Goal: Information Seeking & Learning: Learn about a topic

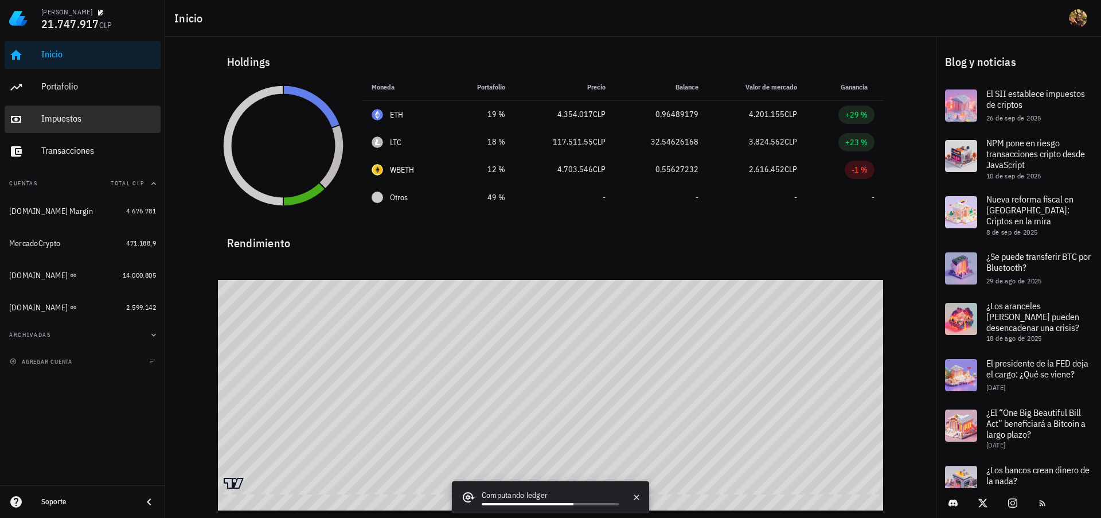
click at [66, 121] on div "Impuestos" at bounding box center [98, 118] width 115 height 11
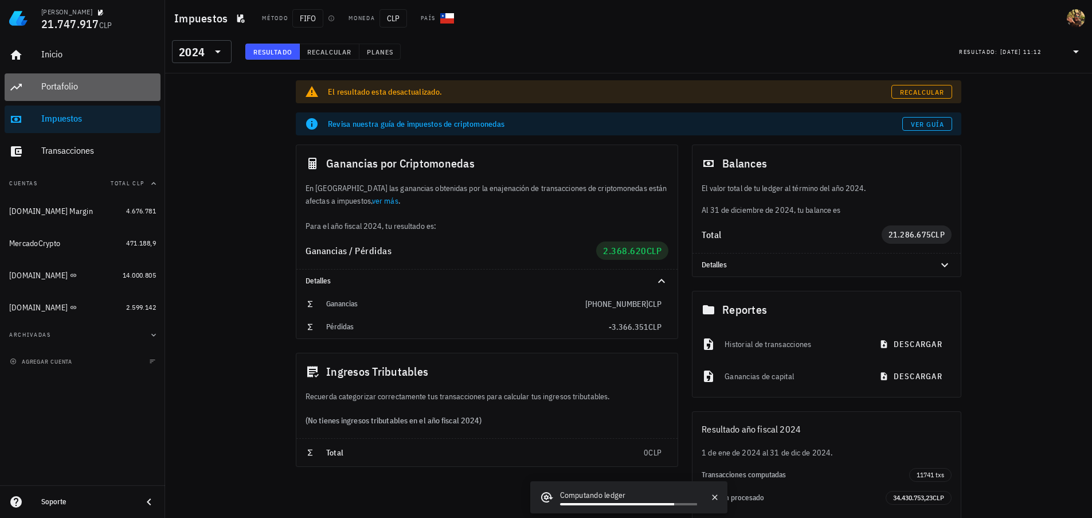
click at [77, 90] on div "Portafolio" at bounding box center [98, 86] width 115 height 11
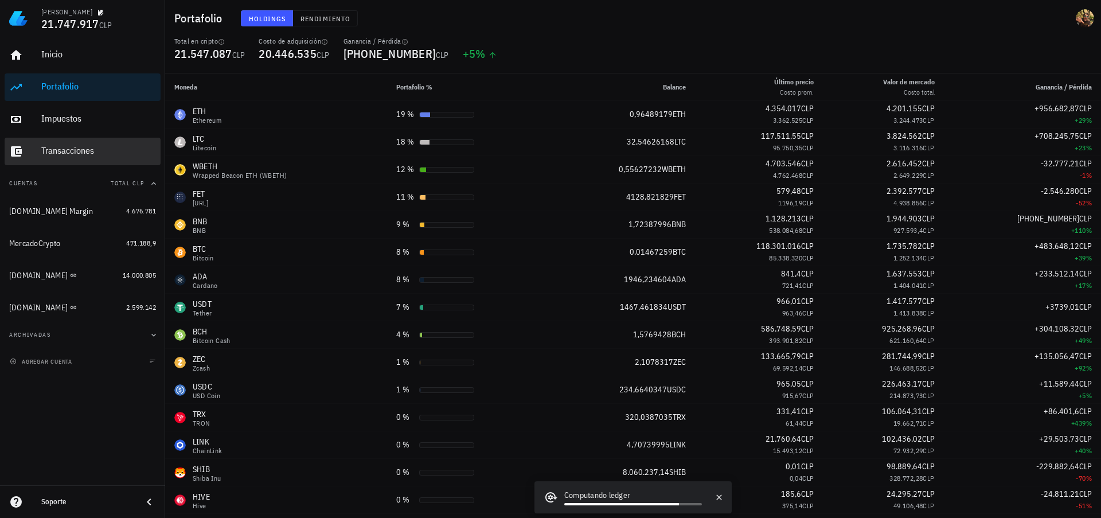
click at [82, 146] on div "Transacciones" at bounding box center [98, 150] width 115 height 11
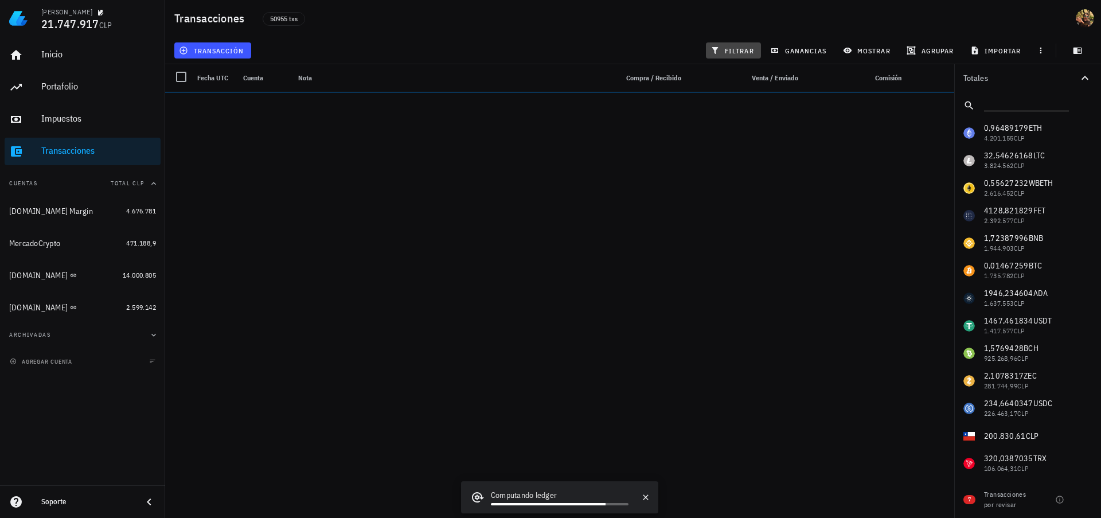
click at [733, 52] on span "filtrar" at bounding box center [733, 50] width 41 height 9
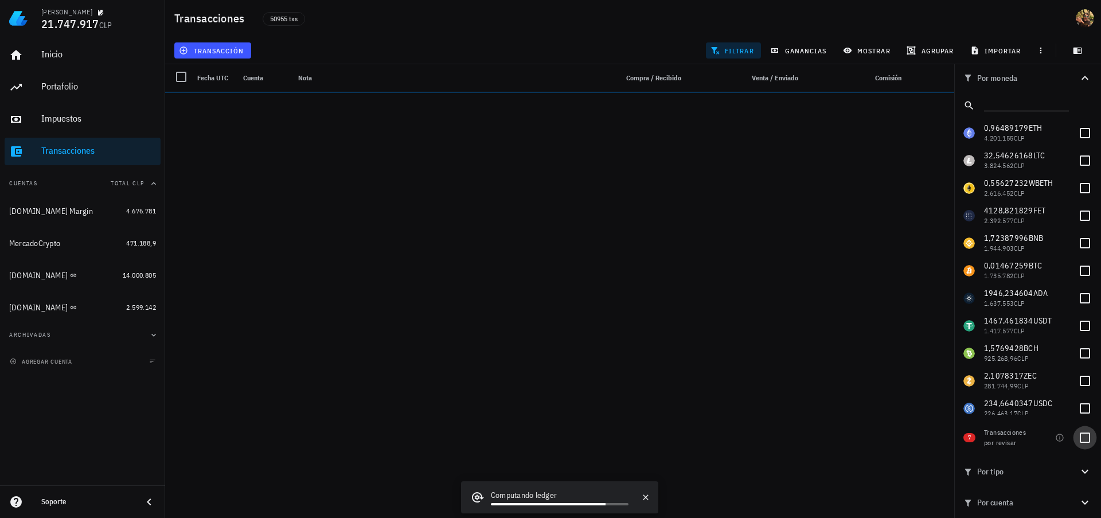
click at [1084, 437] on div at bounding box center [1084, 437] width 19 height 19
checkbox input "true"
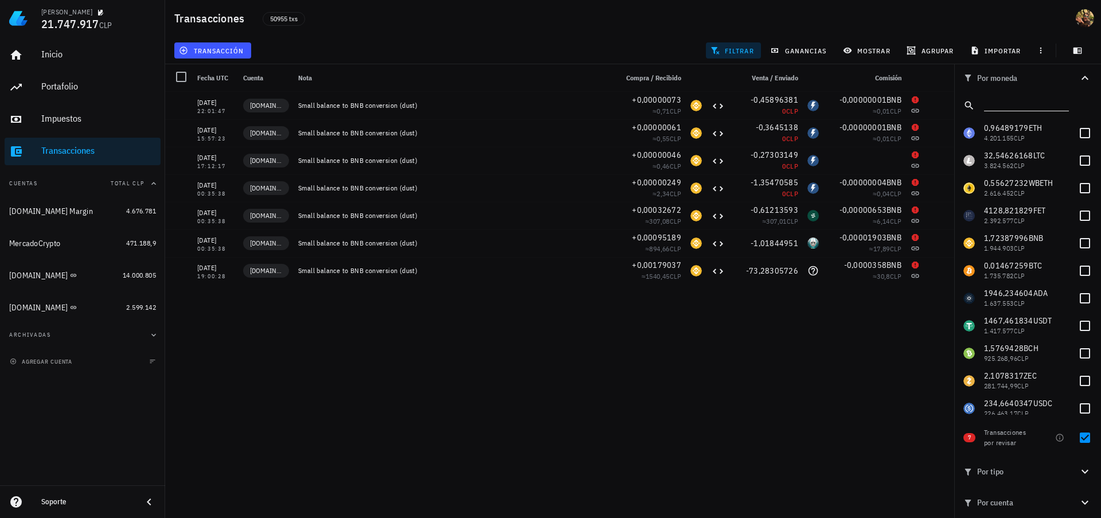
click at [1029, 103] on input "text" at bounding box center [1025, 103] width 83 height 15
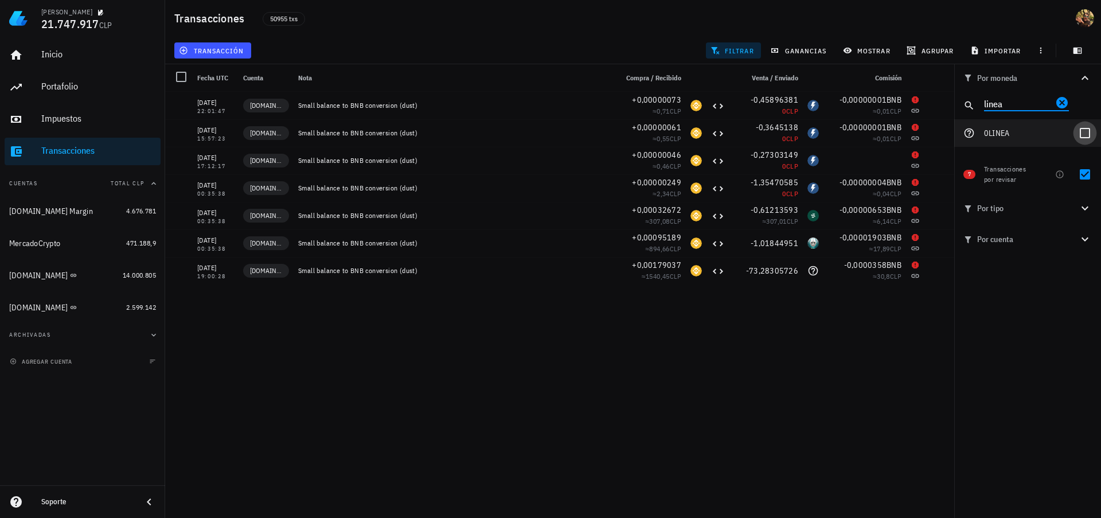
type input "linea"
click at [1088, 138] on div at bounding box center [1084, 132] width 19 height 19
click at [1089, 172] on div at bounding box center [1084, 174] width 19 height 19
checkbox input "true"
checkbox input "false"
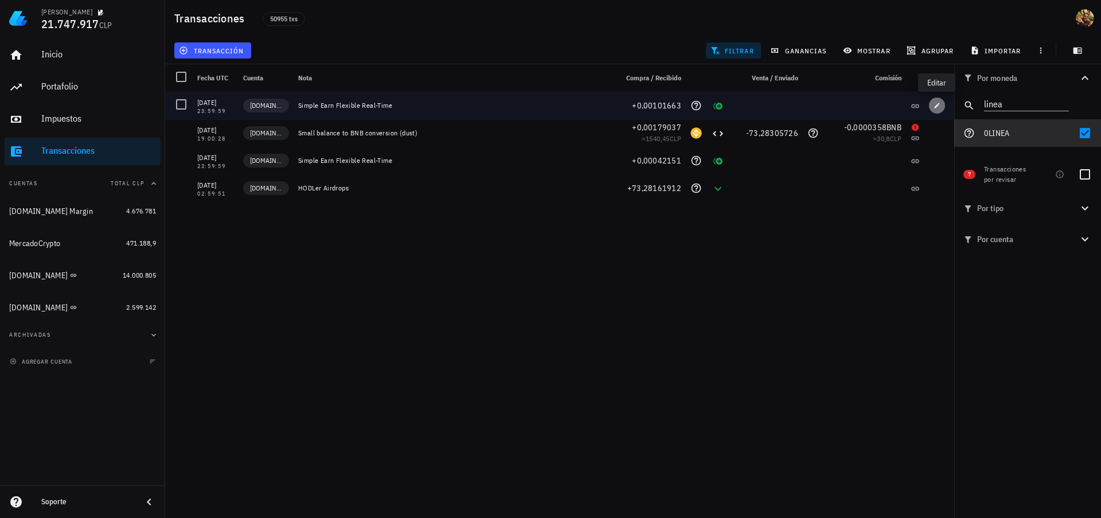
click at [941, 108] on span "button" at bounding box center [937, 105] width 16 height 7
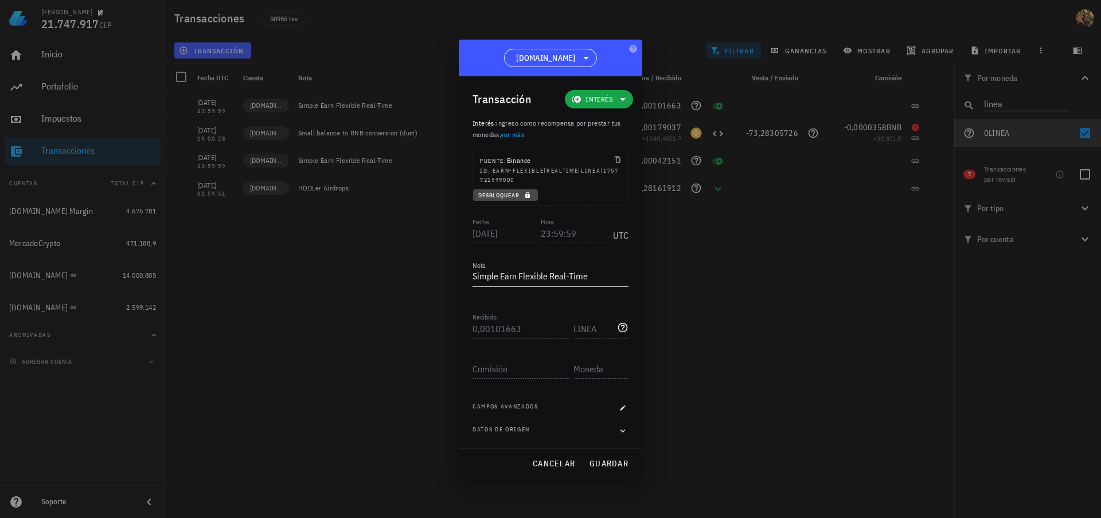
click at [529, 194] on icon "button" at bounding box center [527, 195] width 5 height 6
click at [542, 234] on input "23:59:59" at bounding box center [573, 233] width 64 height 18
click at [595, 458] on span "guardar" at bounding box center [609, 463] width 40 height 10
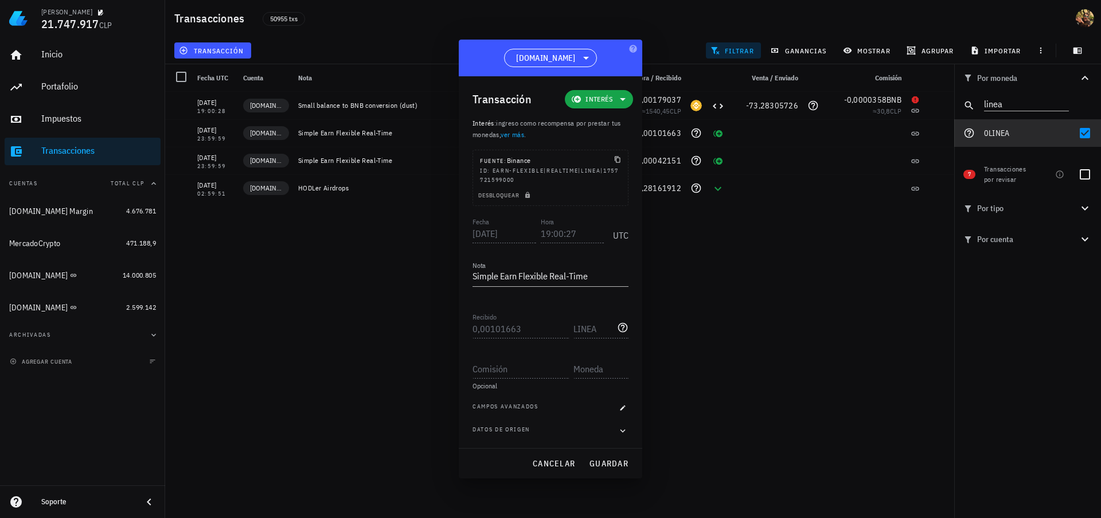
type input "23:59:59"
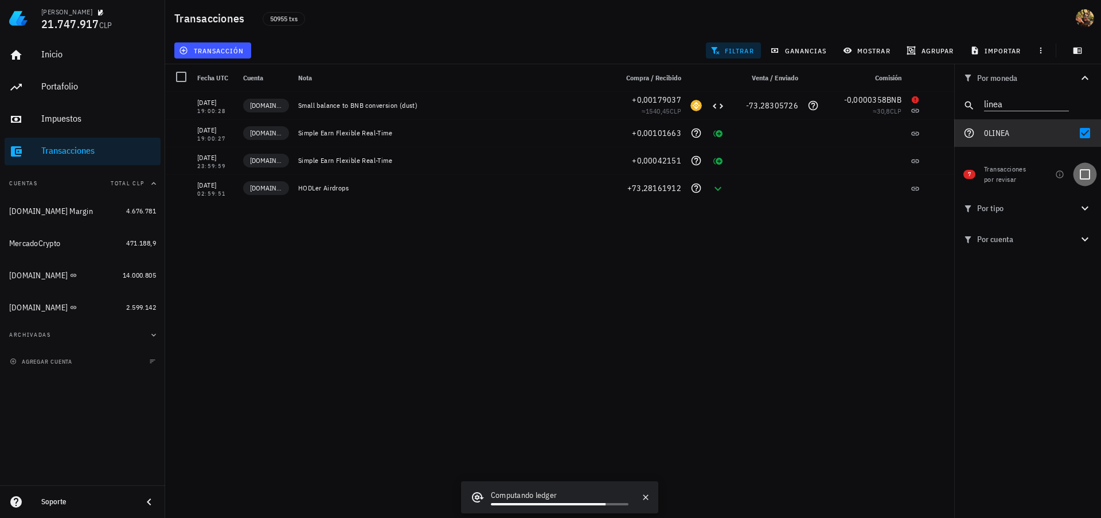
click at [1089, 171] on div at bounding box center [1084, 174] width 19 height 19
click at [1090, 133] on div at bounding box center [1084, 132] width 19 height 19
checkbox input "false"
checkbox input "true"
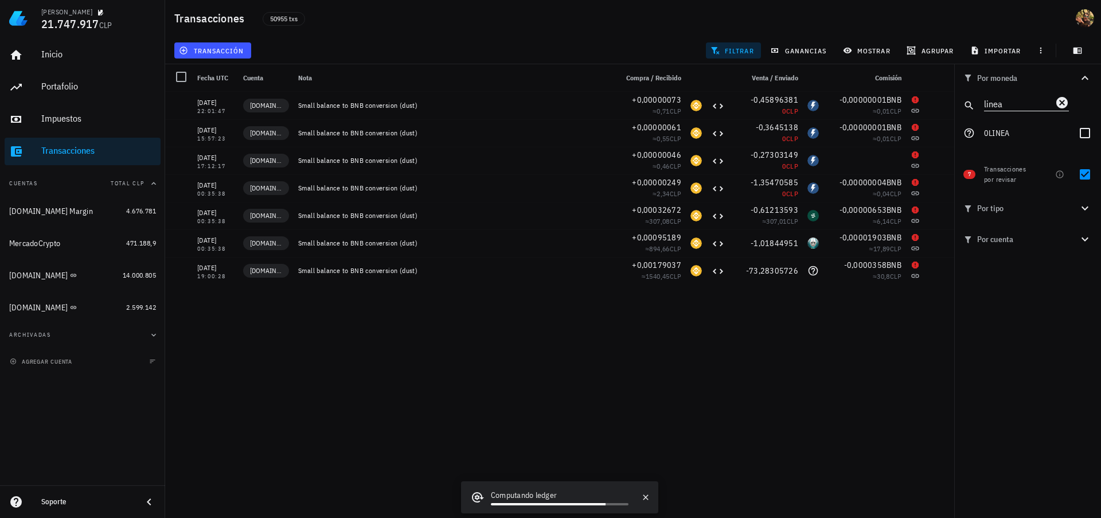
click at [1013, 103] on input "linea" at bounding box center [1018, 103] width 69 height 15
type input "bard"
click at [1081, 133] on div at bounding box center [1084, 132] width 19 height 19
checkbox input "true"
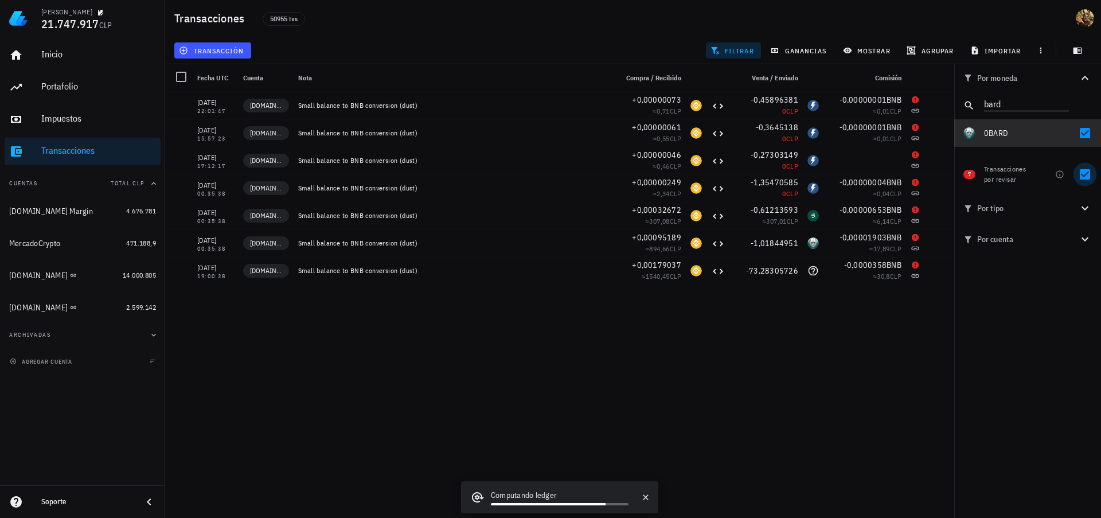
click at [1085, 178] on div at bounding box center [1084, 174] width 19 height 19
checkbox input "false"
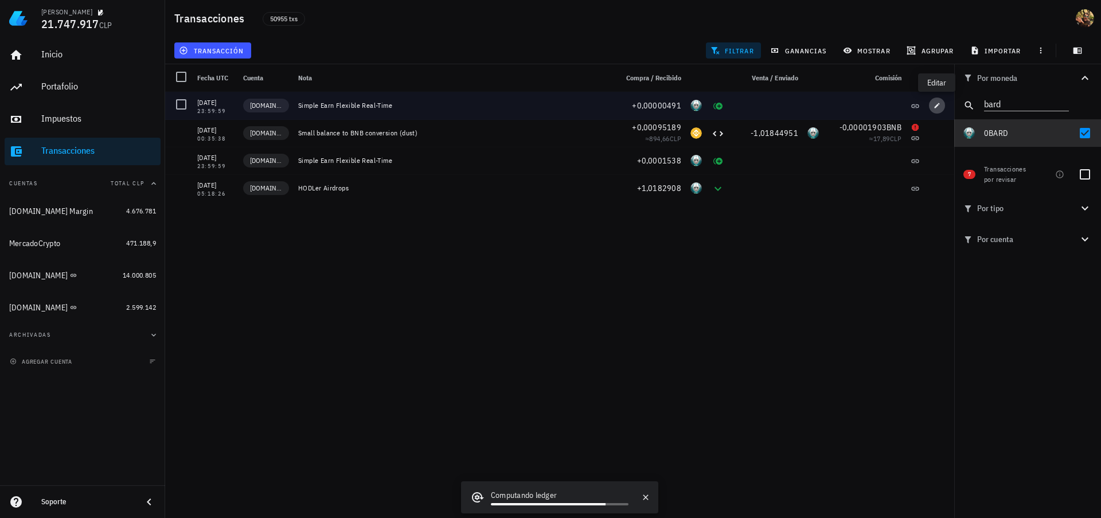
click at [936, 104] on icon "button" at bounding box center [936, 105] width 7 height 7
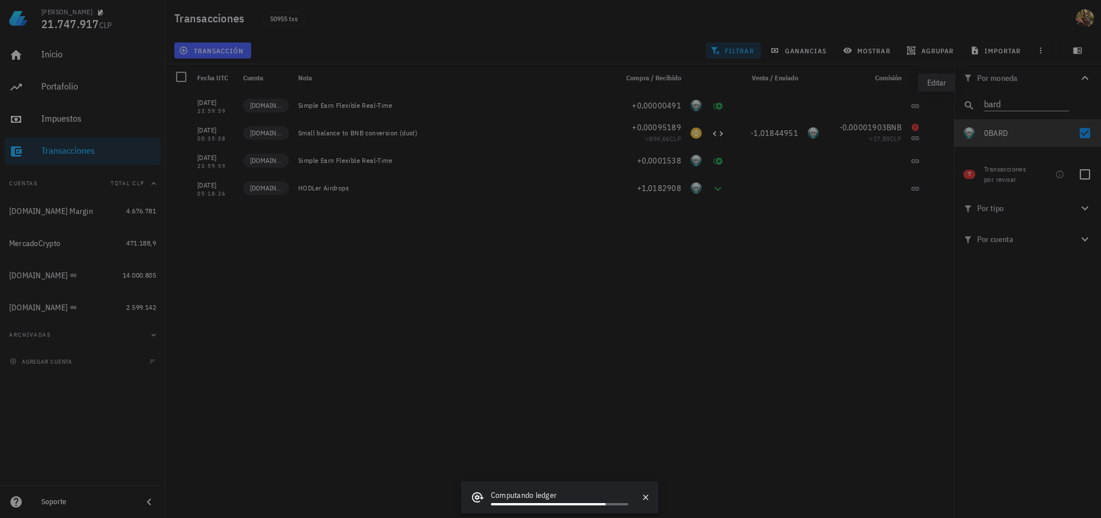
type input "2025-09-20"
type input "0,00000491"
type input "BARD"
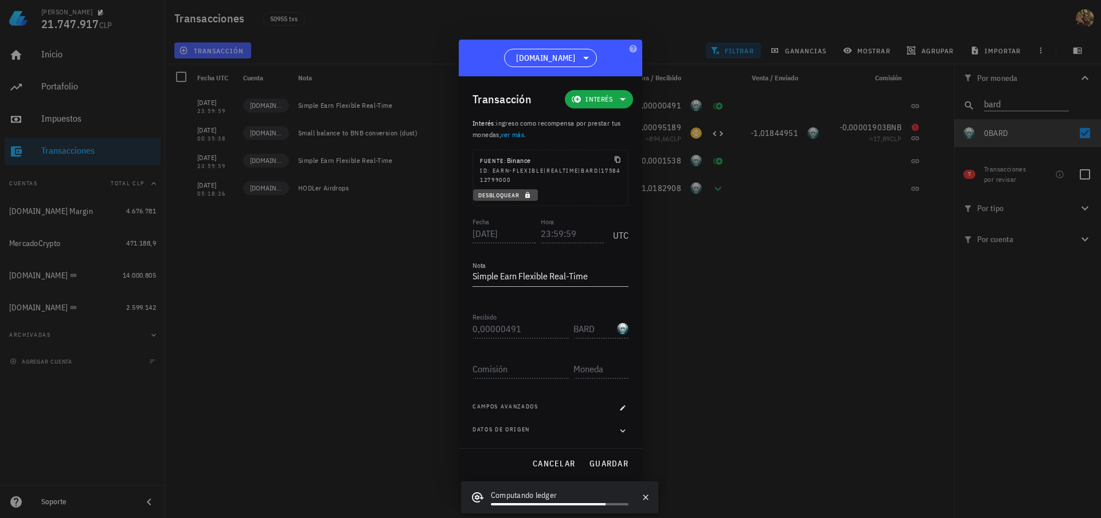
click at [525, 197] on icon "button" at bounding box center [527, 195] width 7 height 7
click at [543, 236] on input "23:59:59" at bounding box center [573, 233] width 64 height 18
type input "00:35:38"
click at [598, 461] on span "guardar" at bounding box center [609, 463] width 40 height 10
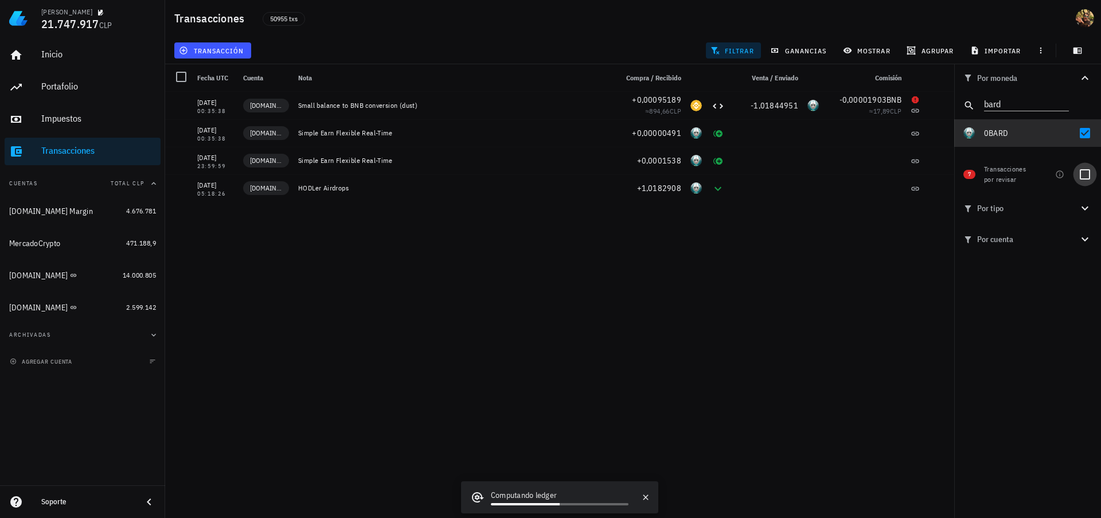
click at [1084, 173] on div at bounding box center [1084, 174] width 19 height 19
click at [1084, 131] on div at bounding box center [1084, 132] width 19 height 19
checkbox input "false"
checkbox input "true"
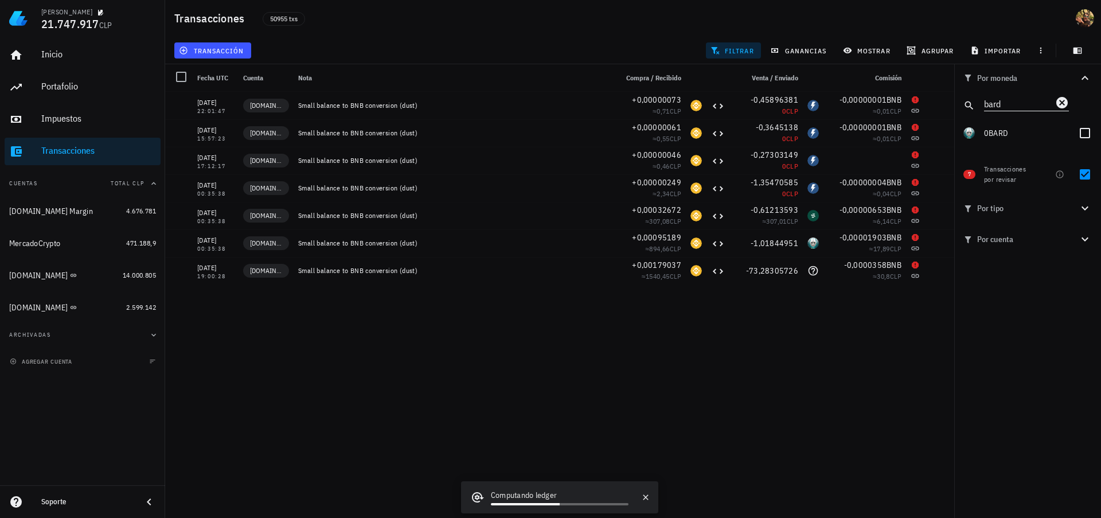
click at [1010, 110] on input "bard" at bounding box center [1018, 103] width 69 height 15
click at [1010, 110] on div "bard" at bounding box center [1026, 103] width 85 height 15
click at [1009, 102] on input "bard" at bounding box center [1018, 103] width 69 height 15
type input "layer"
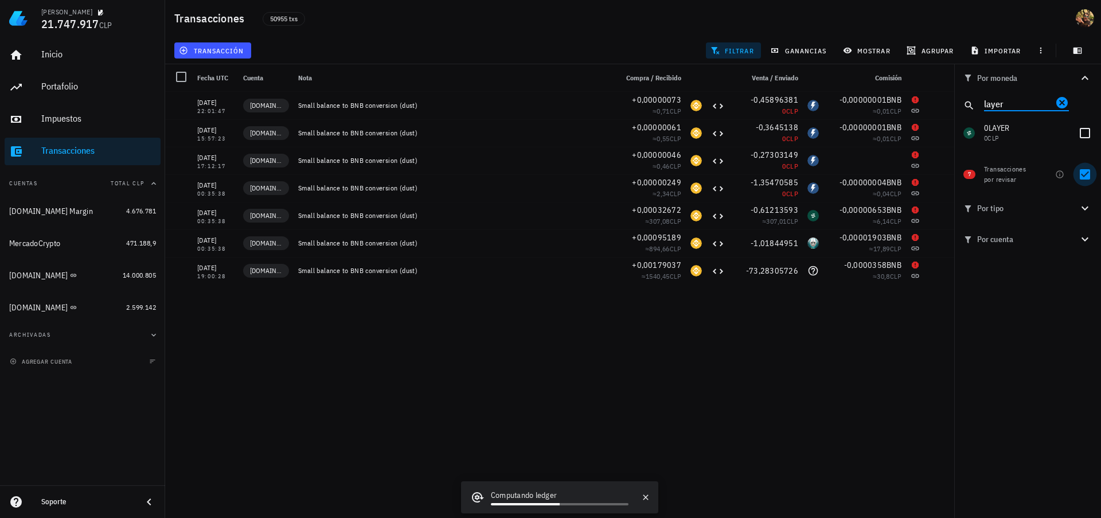
click at [1083, 175] on div at bounding box center [1084, 174] width 19 height 19
click at [1085, 136] on div at bounding box center [1084, 132] width 19 height 19
checkbox input "true"
checkbox input "false"
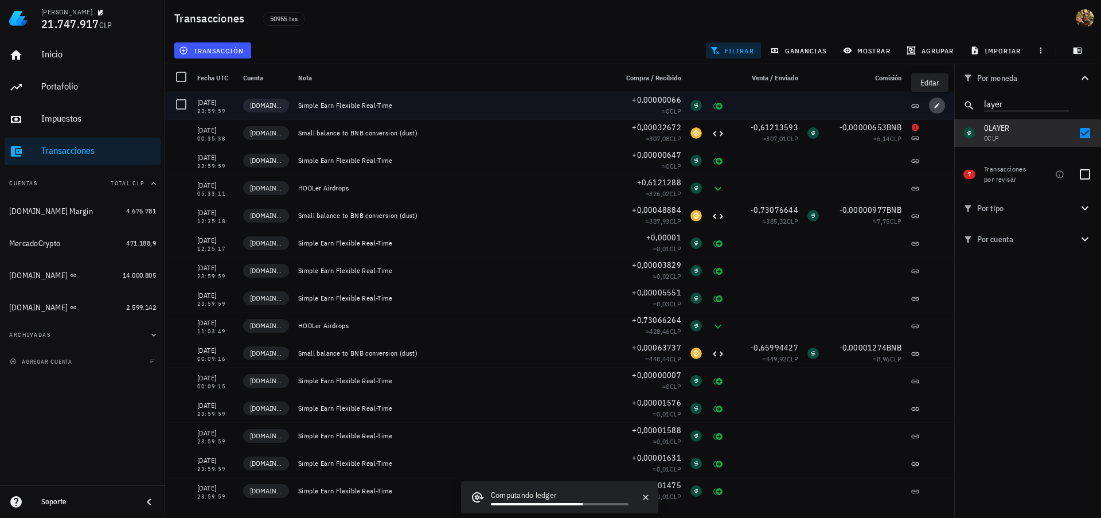
click at [933, 106] on icon "button" at bounding box center [936, 105] width 7 height 7
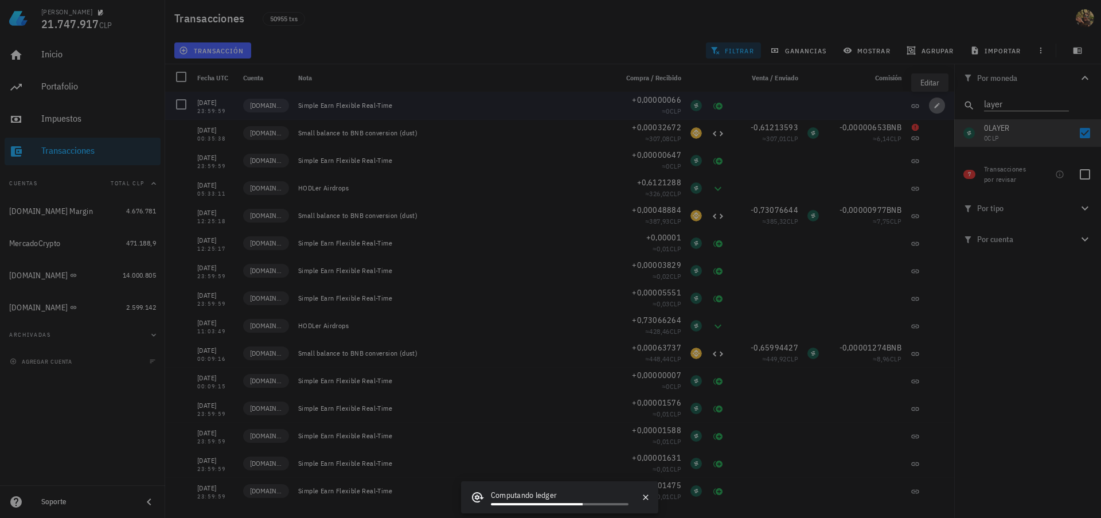
type input "0,00000066"
type input "LAYER"
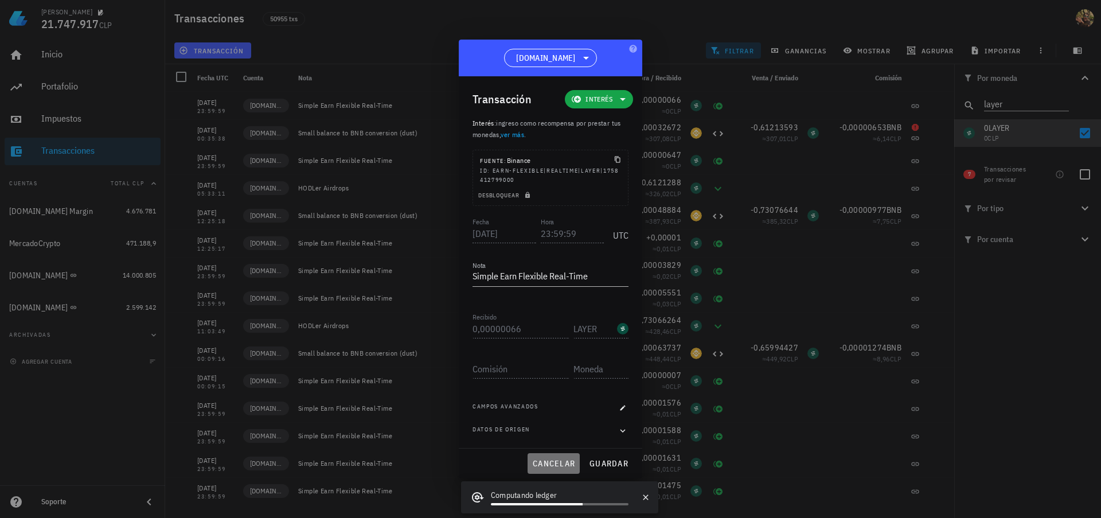
click at [554, 459] on span "cancelar" at bounding box center [553, 463] width 43 height 10
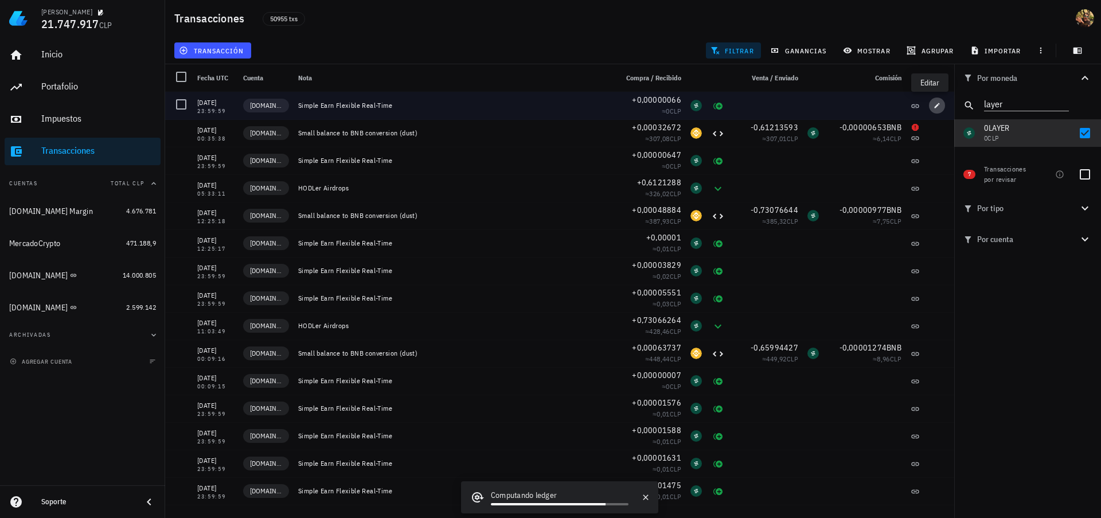
click at [932, 110] on button "button" at bounding box center [937, 105] width 16 height 16
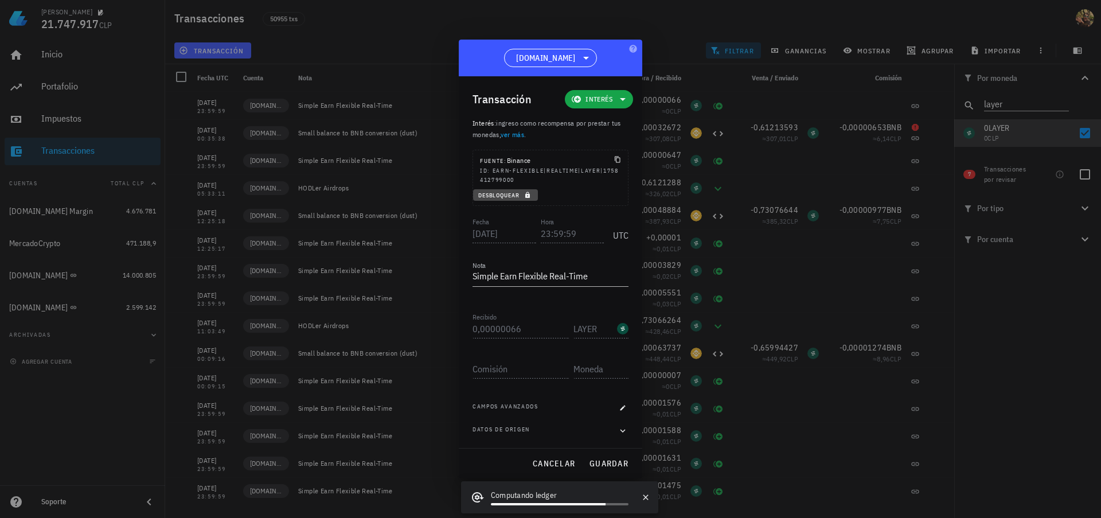
click at [526, 197] on icon "button" at bounding box center [527, 195] width 7 height 7
click at [541, 233] on input "23:59:59" at bounding box center [573, 233] width 64 height 18
click at [614, 458] on span "guardar" at bounding box center [609, 463] width 40 height 10
type input "23:59:59"
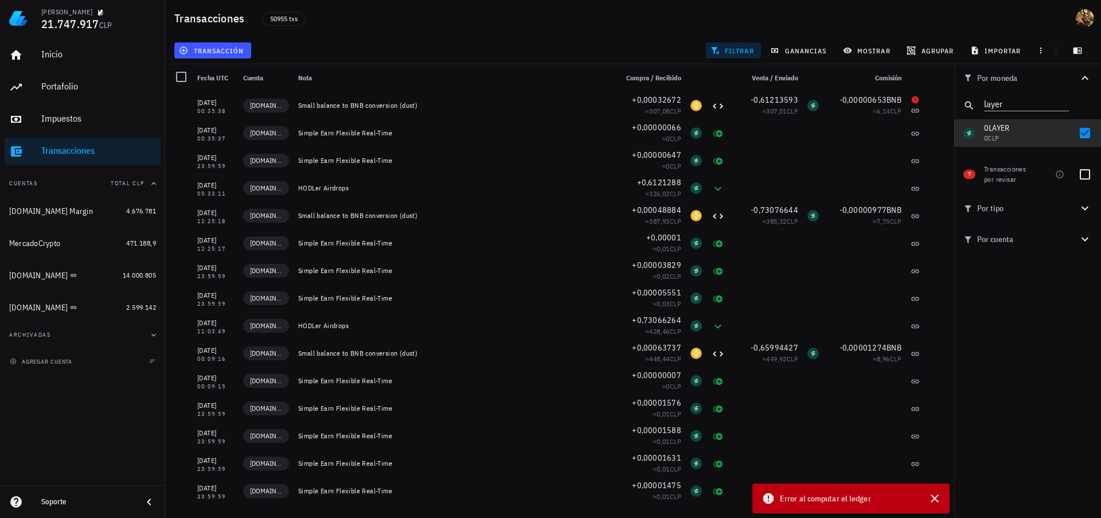
click at [1053, 342] on div "Por moneda layer 0,96489179 ETH 4.201.155 CLP 32,54626168 LTC 3.824.562 CLP 0,5…" at bounding box center [1027, 291] width 147 height 454
click at [938, 495] on icon "button" at bounding box center [935, 498] width 14 height 14
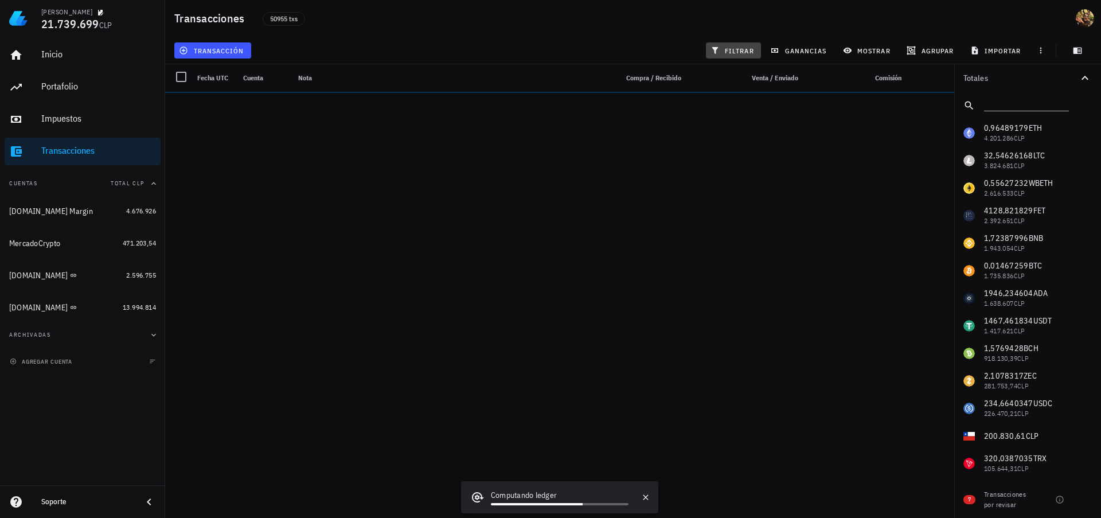
click at [749, 47] on span "filtrar" at bounding box center [733, 50] width 41 height 9
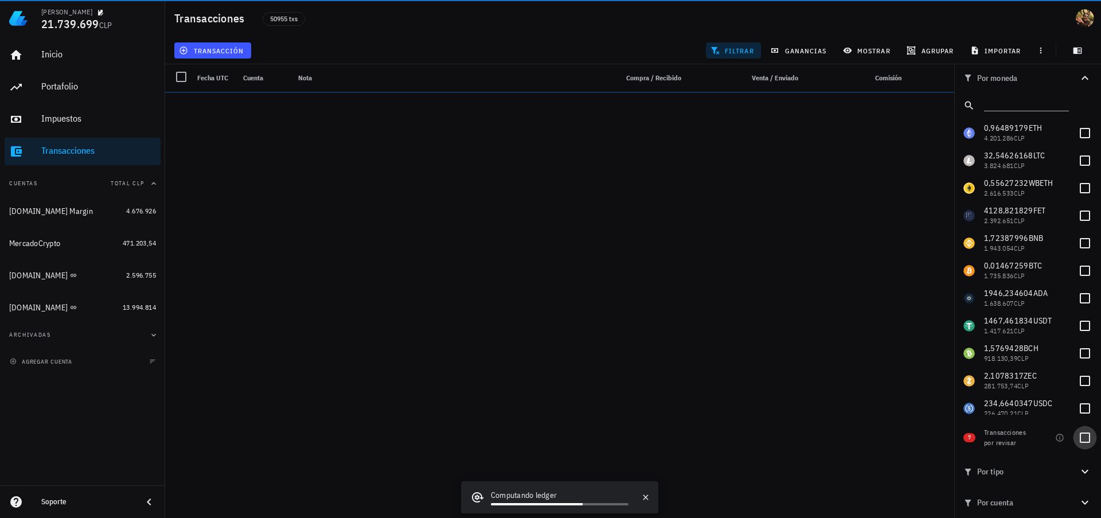
click at [1081, 435] on div at bounding box center [1084, 437] width 19 height 19
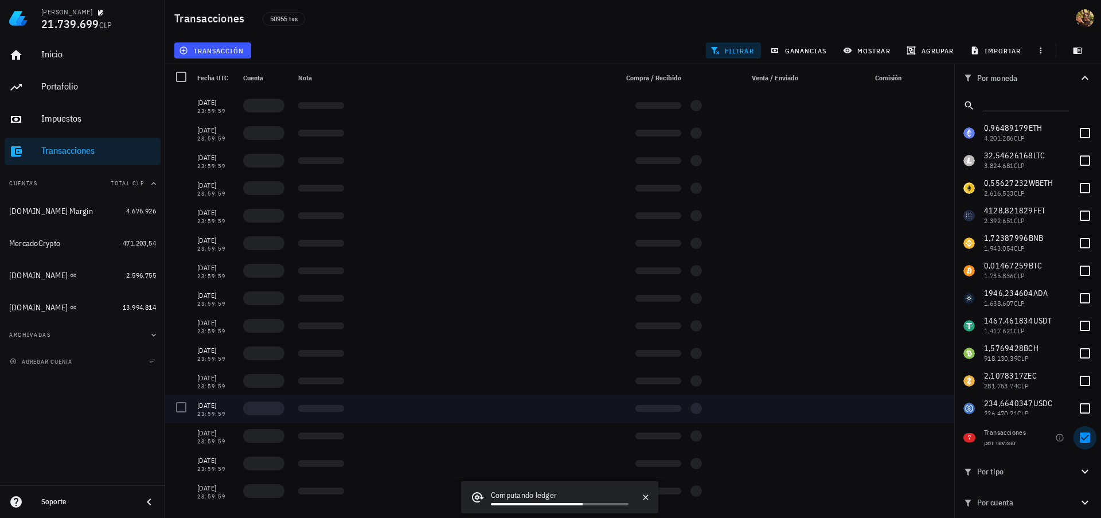
checkbox input "true"
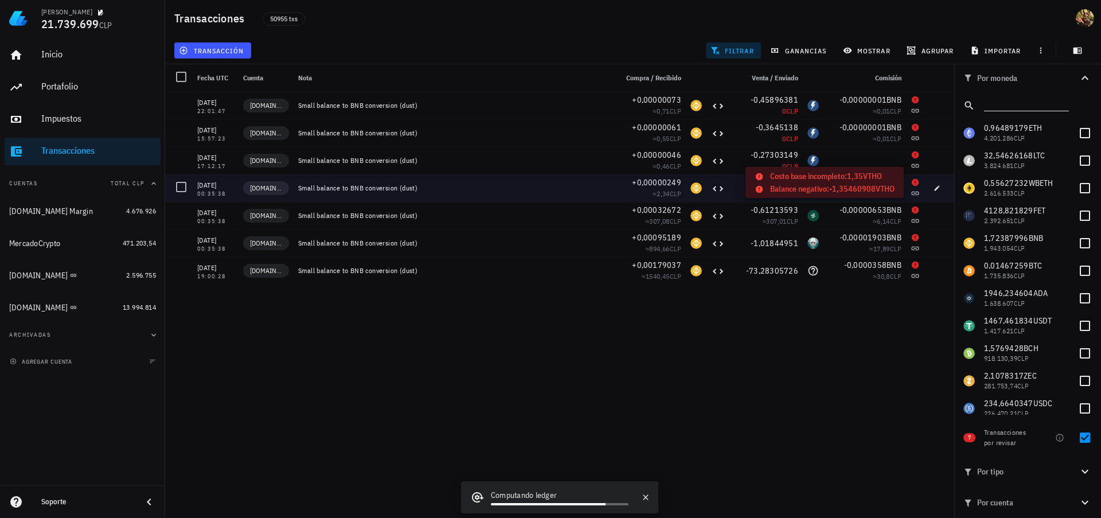
click at [1022, 99] on input "text" at bounding box center [1025, 103] width 83 height 15
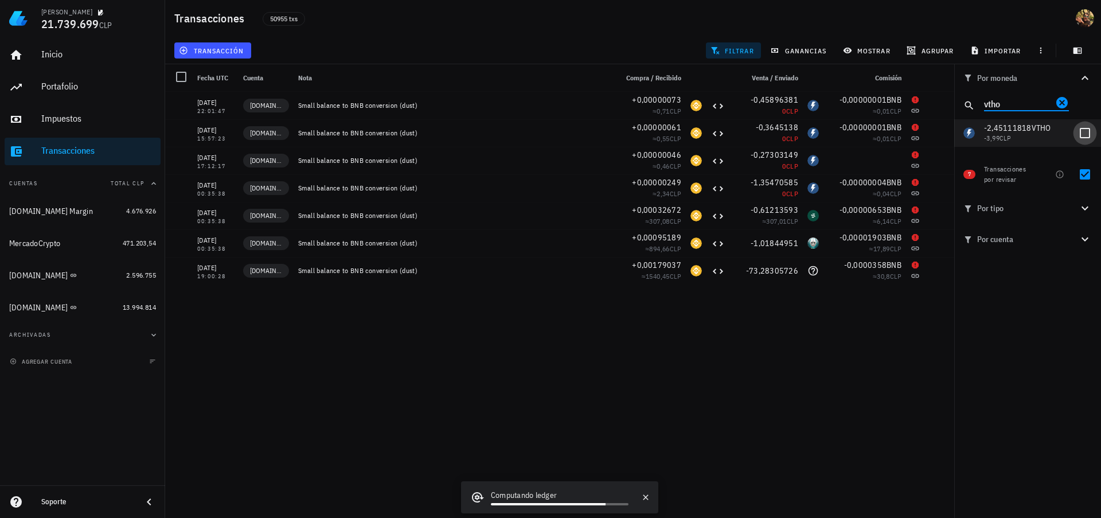
type input "vtho"
click at [1091, 136] on div at bounding box center [1084, 132] width 19 height 19
checkbox input "true"
click at [1089, 174] on div at bounding box center [1084, 174] width 19 height 19
checkbox input "false"
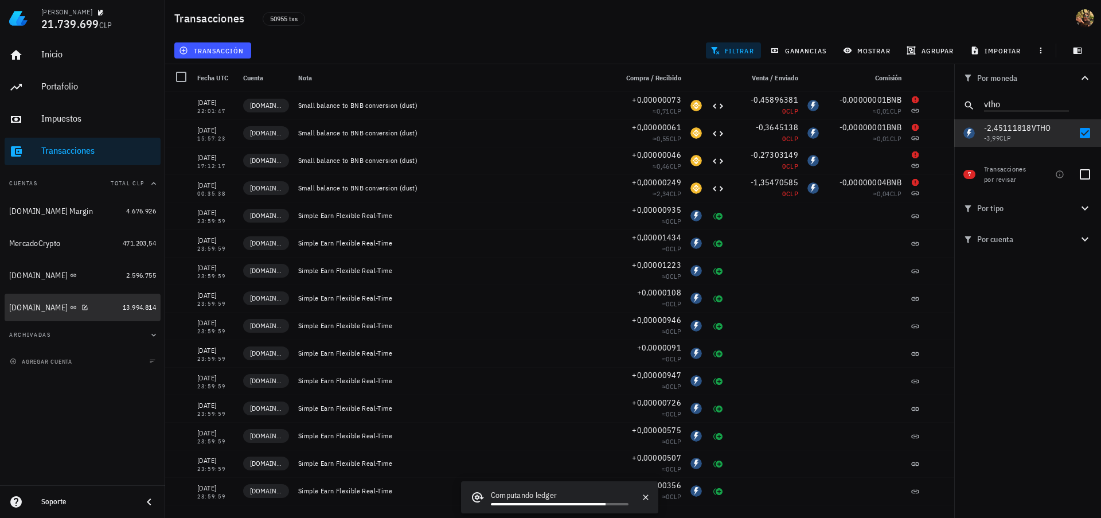
click at [25, 308] on div "[DOMAIN_NAME]" at bounding box center [38, 308] width 58 height 10
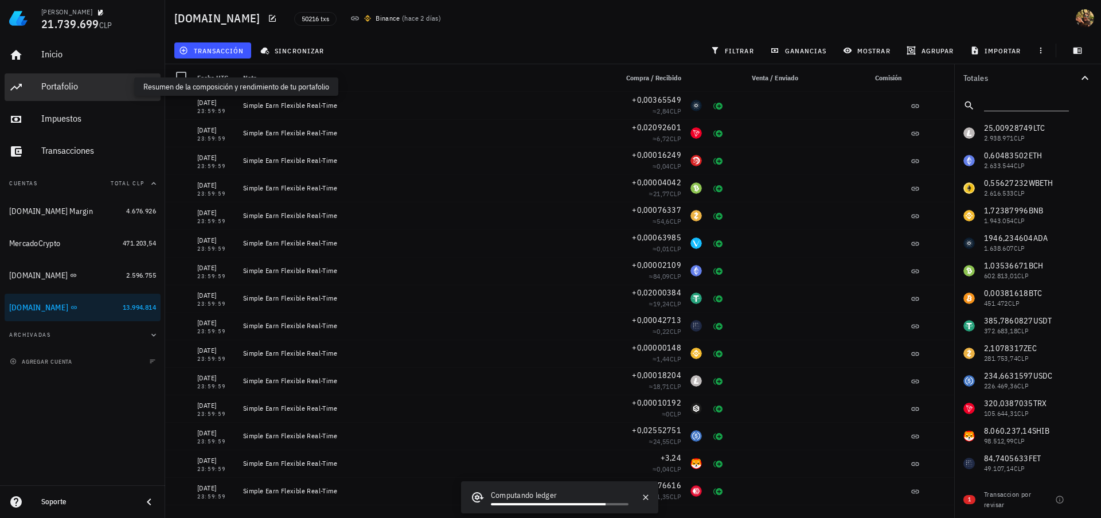
click at [71, 90] on div "Portafolio" at bounding box center [98, 86] width 115 height 11
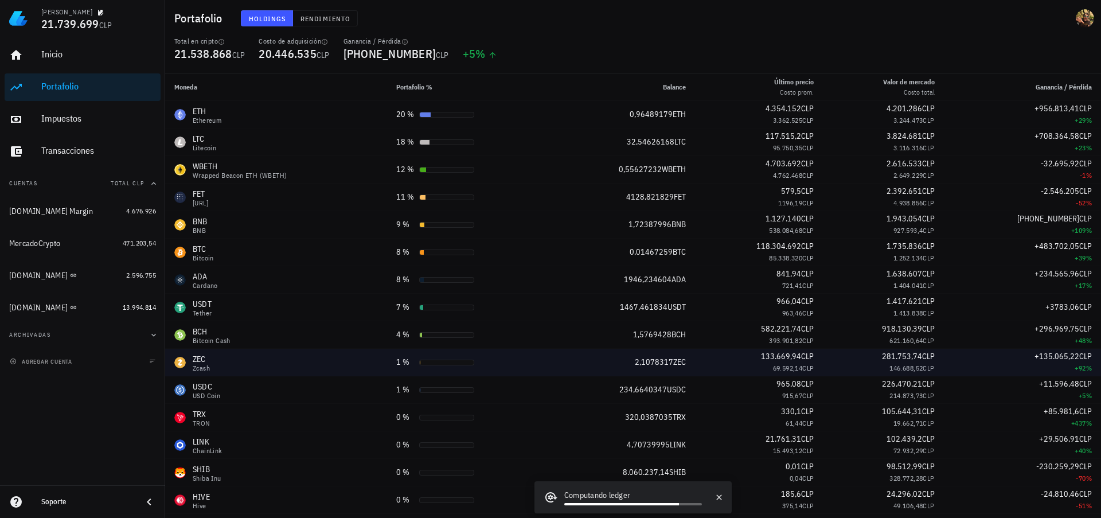
scroll to position [106, 0]
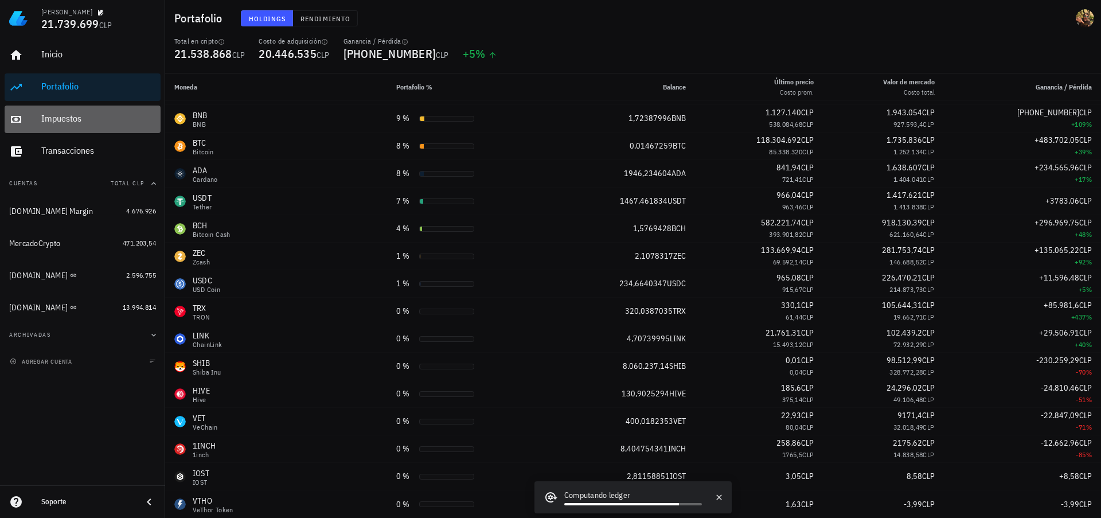
click at [88, 122] on div "Impuestos" at bounding box center [98, 118] width 115 height 11
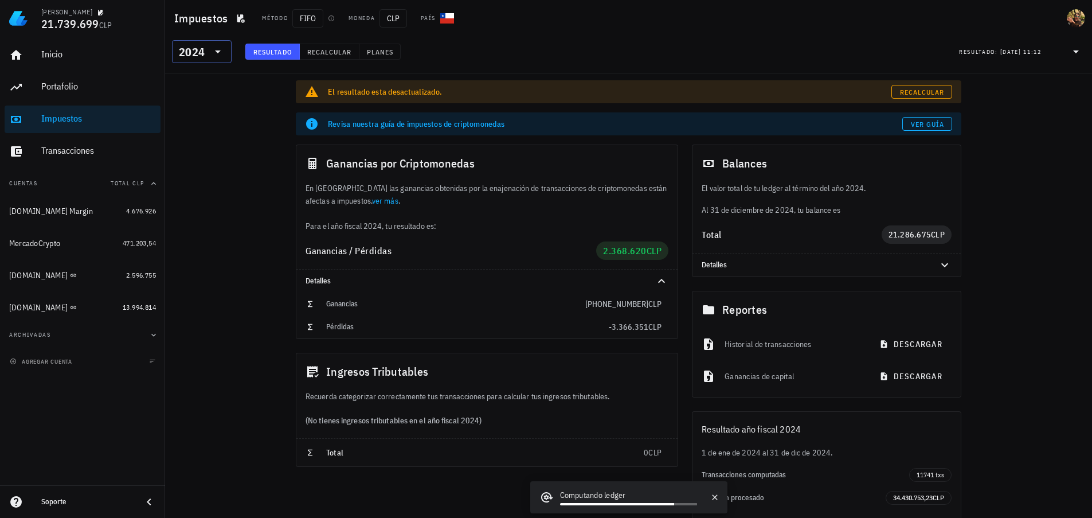
click at [215, 61] on div "2024" at bounding box center [202, 51] width 46 height 23
click at [212, 83] on div "2025" at bounding box center [201, 81] width 41 height 9
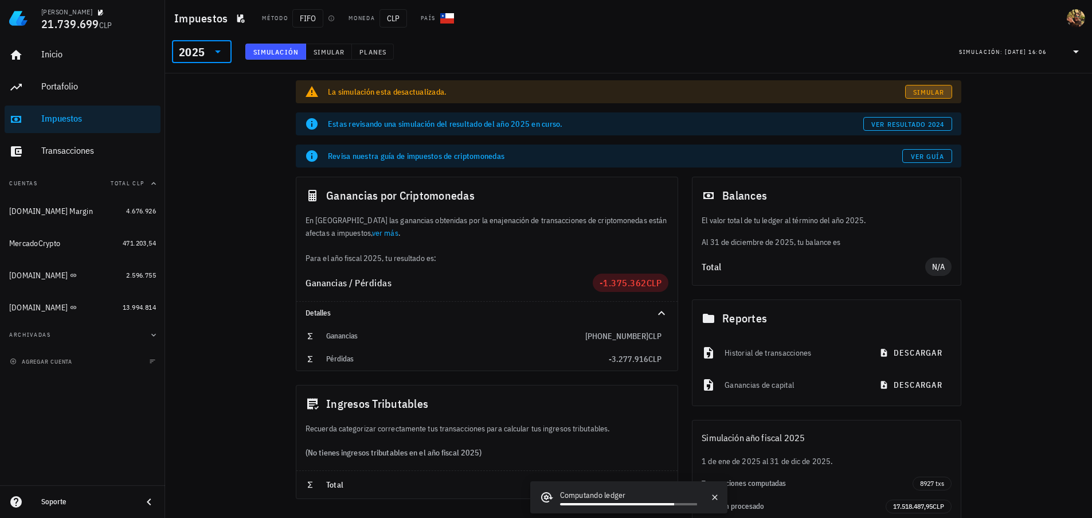
click at [920, 92] on span "Simular" at bounding box center [929, 92] width 32 height 9
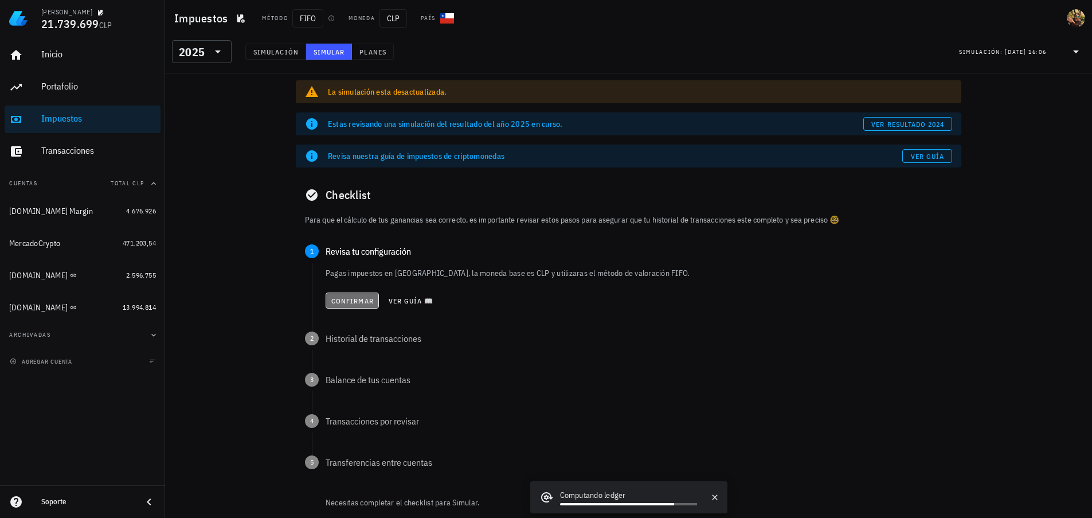
click at [371, 298] on span "Confirmar" at bounding box center [352, 300] width 43 height 9
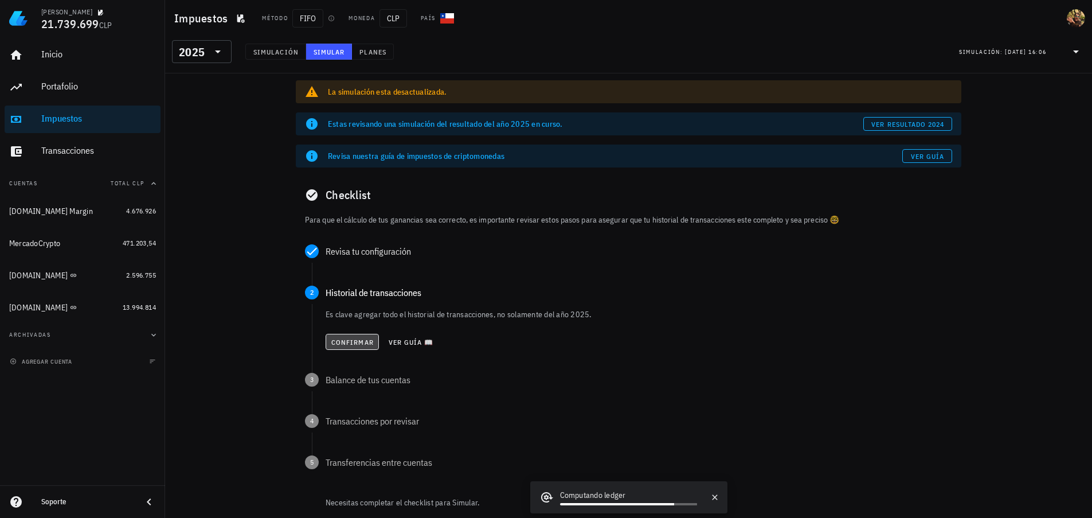
click at [355, 346] on button "Confirmar" at bounding box center [352, 342] width 53 height 16
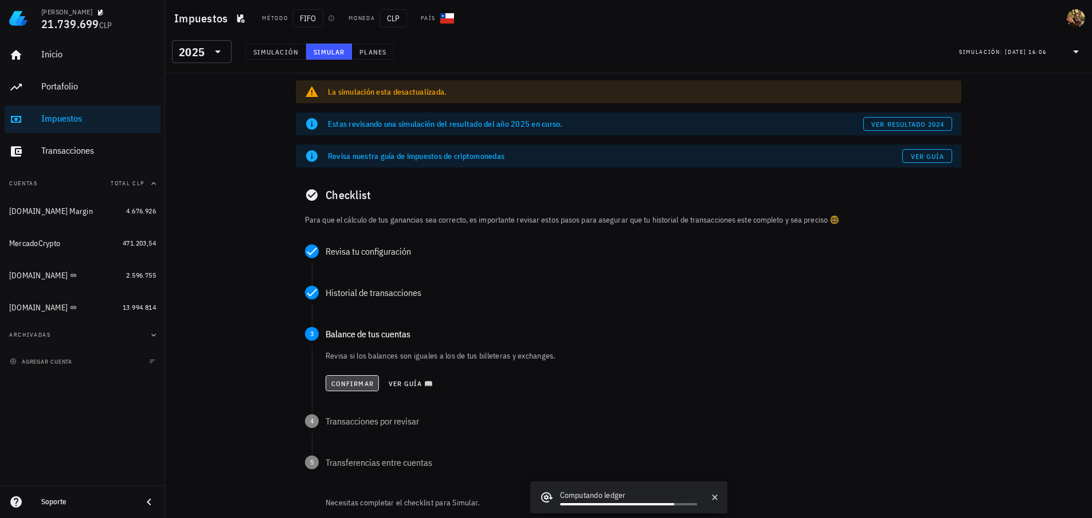
click at [344, 382] on span "Confirmar" at bounding box center [352, 383] width 43 height 9
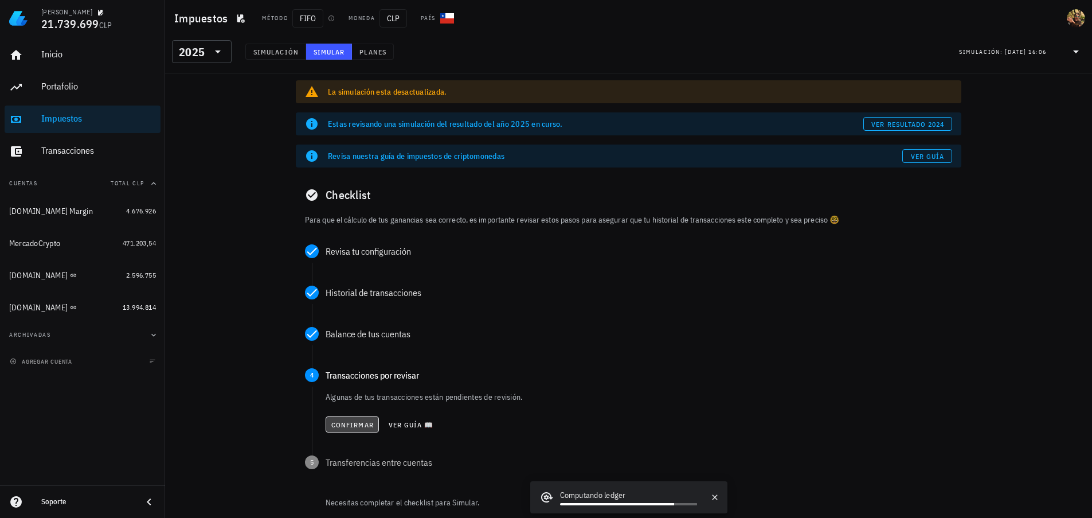
click at [358, 428] on button "Confirmar" at bounding box center [352, 424] width 53 height 16
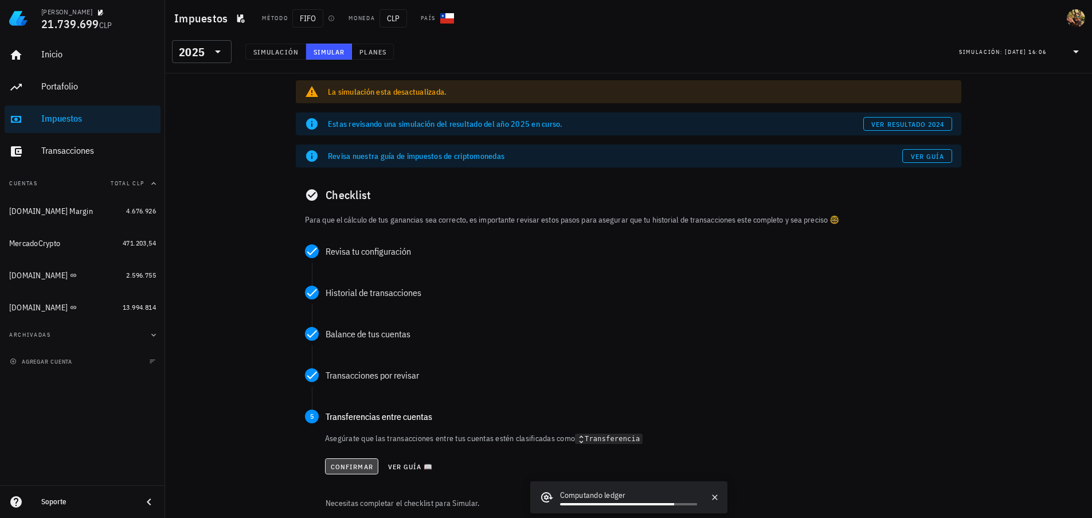
click at [335, 467] on span "Confirmar" at bounding box center [351, 466] width 43 height 9
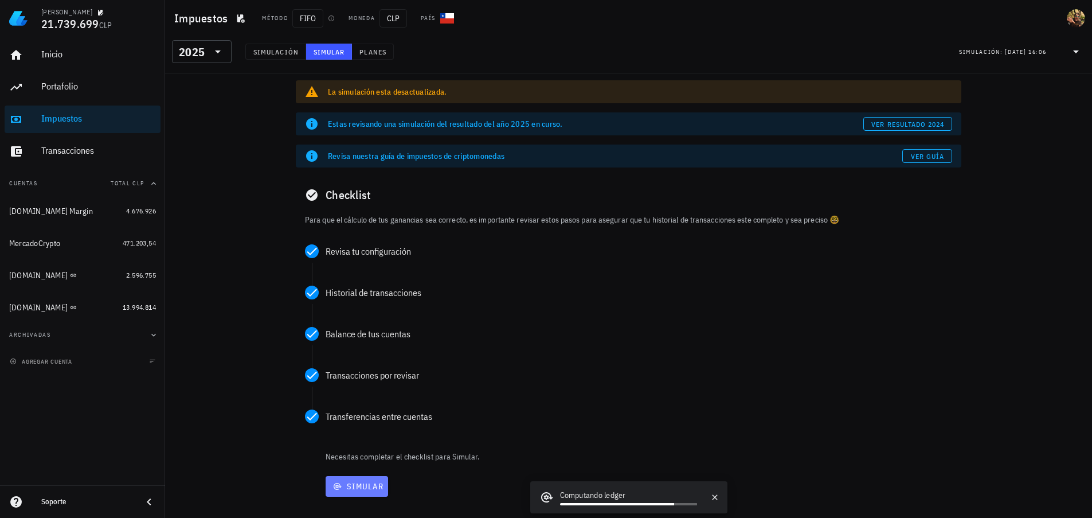
click at [354, 490] on span "Simular" at bounding box center [356, 486] width 53 height 10
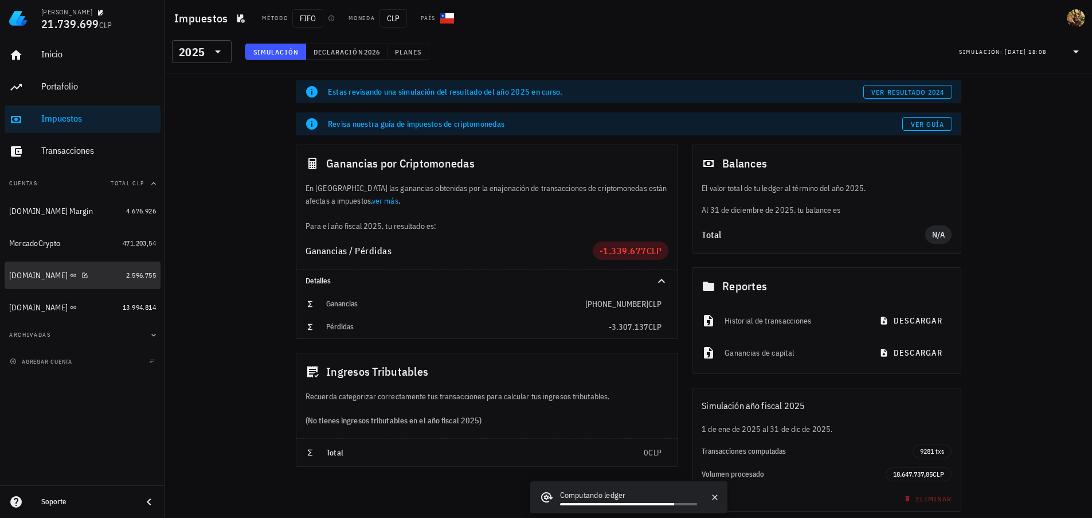
click at [95, 279] on div "[DOMAIN_NAME]" at bounding box center [65, 275] width 112 height 11
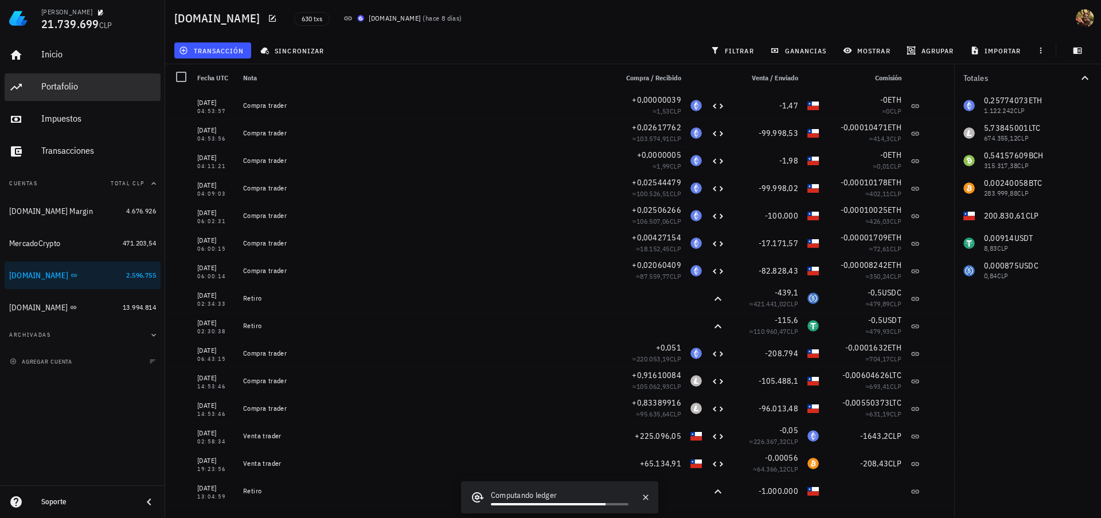
click at [84, 90] on div "Portafolio" at bounding box center [98, 86] width 115 height 11
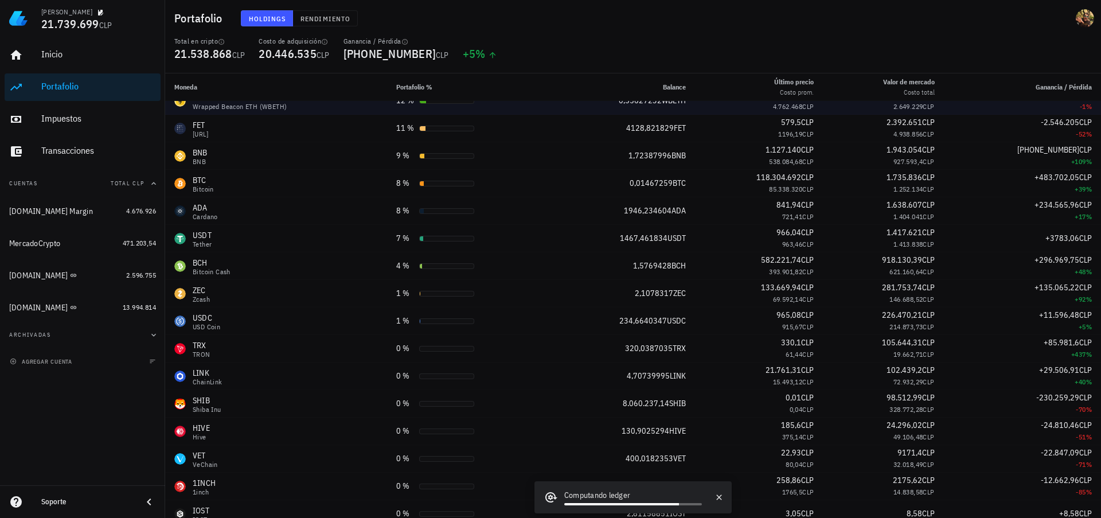
scroll to position [106, 0]
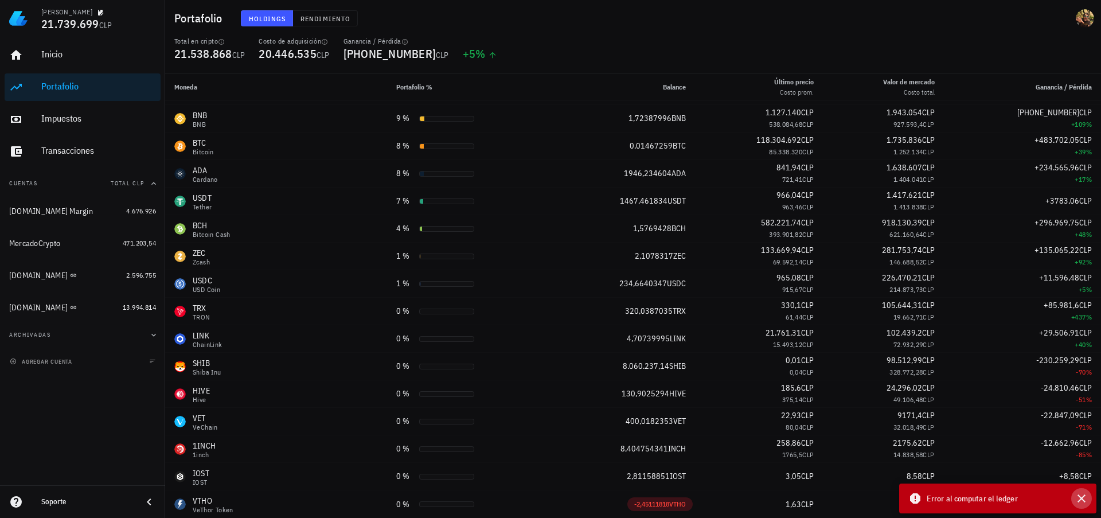
click at [1083, 498] on icon "button" at bounding box center [1082, 498] width 14 height 14
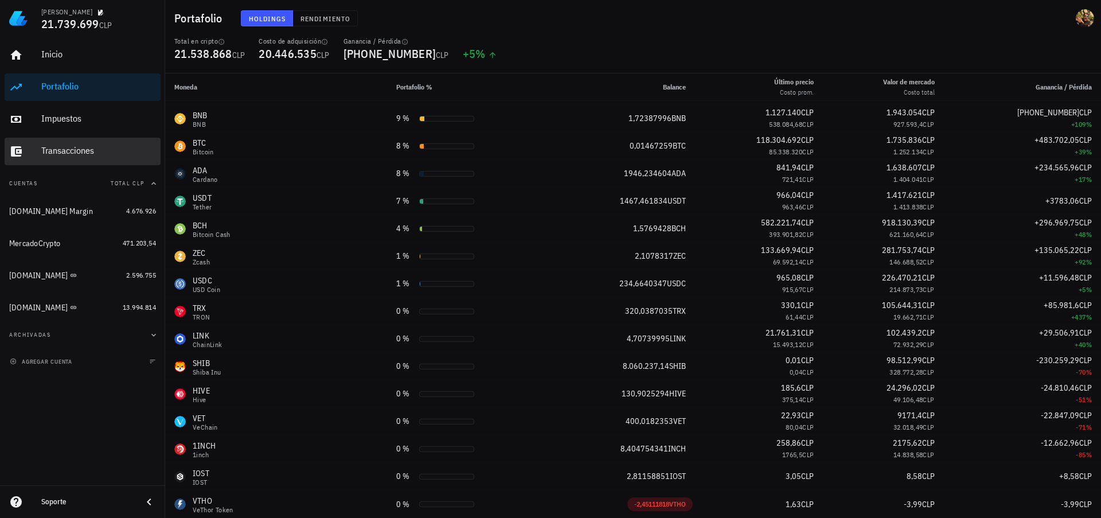
click at [68, 146] on div "Transacciones" at bounding box center [98, 150] width 115 height 11
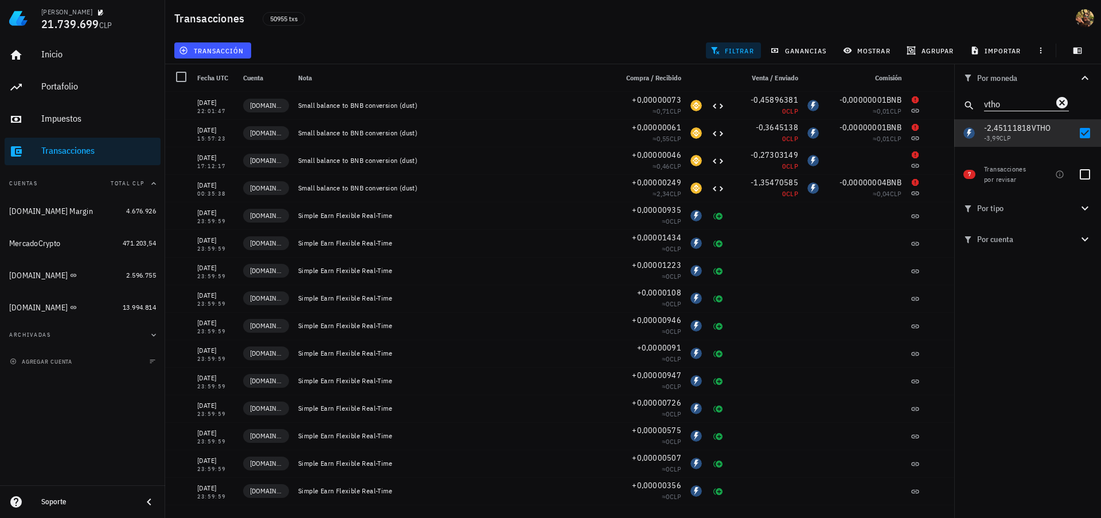
click at [1007, 106] on input "vtho" at bounding box center [1018, 103] width 69 height 15
click at [1088, 134] on div at bounding box center [1084, 132] width 19 height 19
checkbox input "false"
click at [1006, 103] on input "vtho" at bounding box center [1018, 103] width 69 height 15
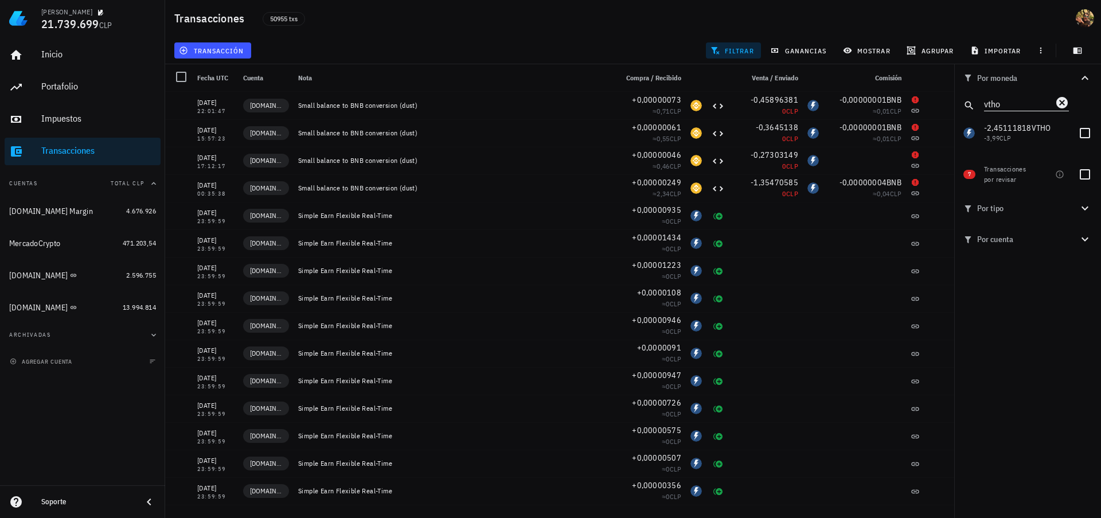
click at [1006, 103] on input "vtho" at bounding box center [1018, 103] width 69 height 15
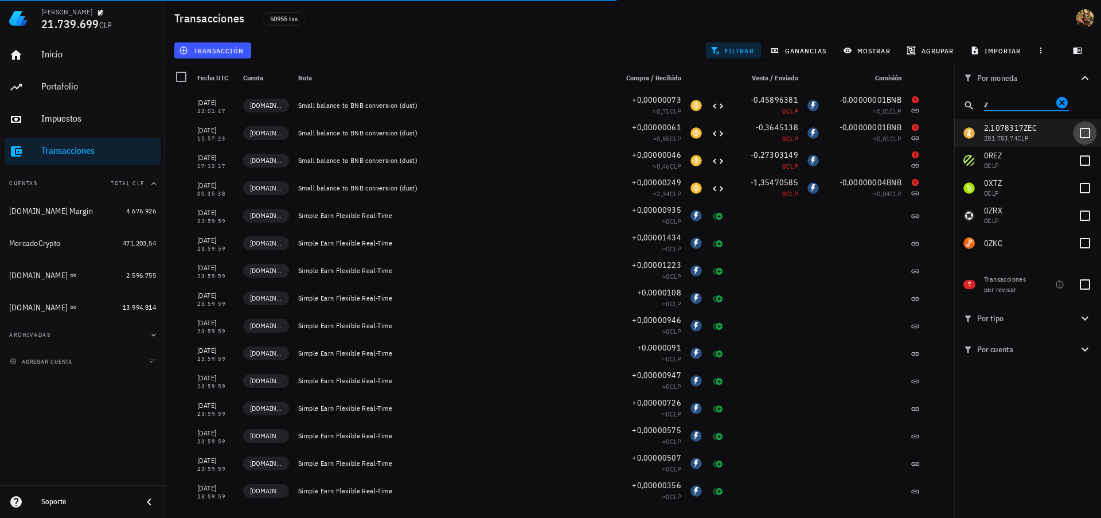
type input "z"
click at [1083, 130] on div at bounding box center [1084, 132] width 19 height 19
checkbox input "true"
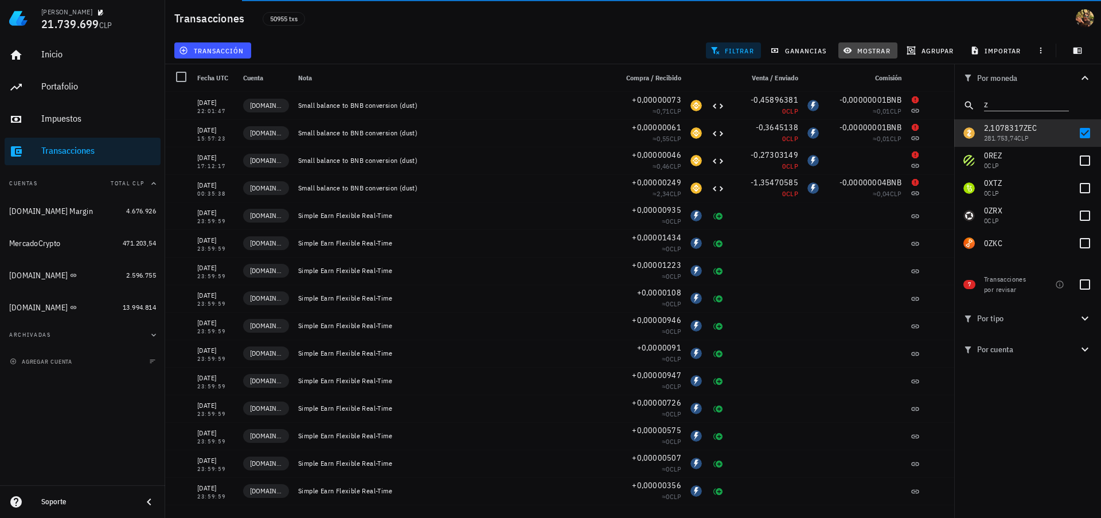
click at [866, 49] on span "mostrar" at bounding box center [867, 50] width 45 height 9
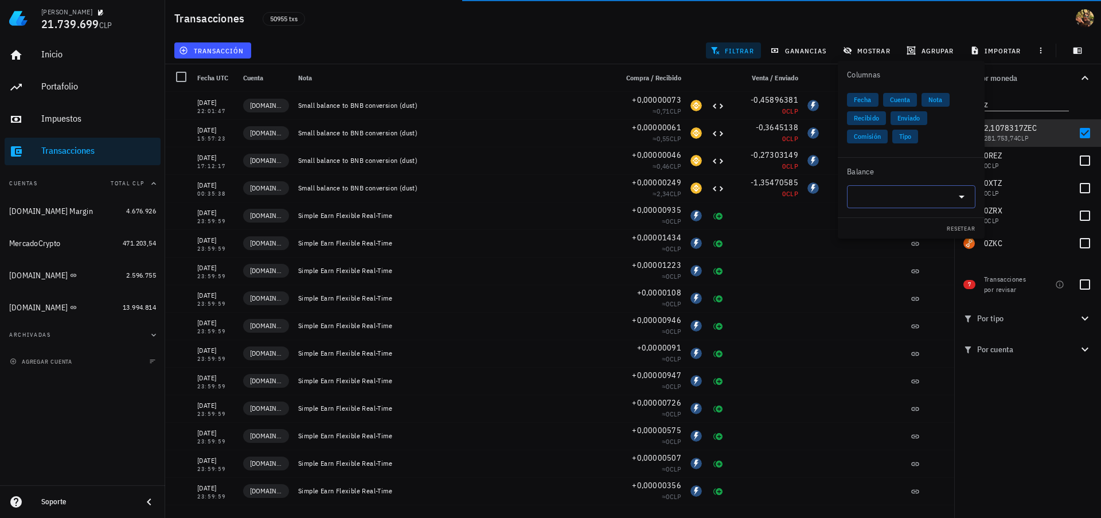
click at [864, 196] on input "text" at bounding box center [902, 196] width 96 height 18
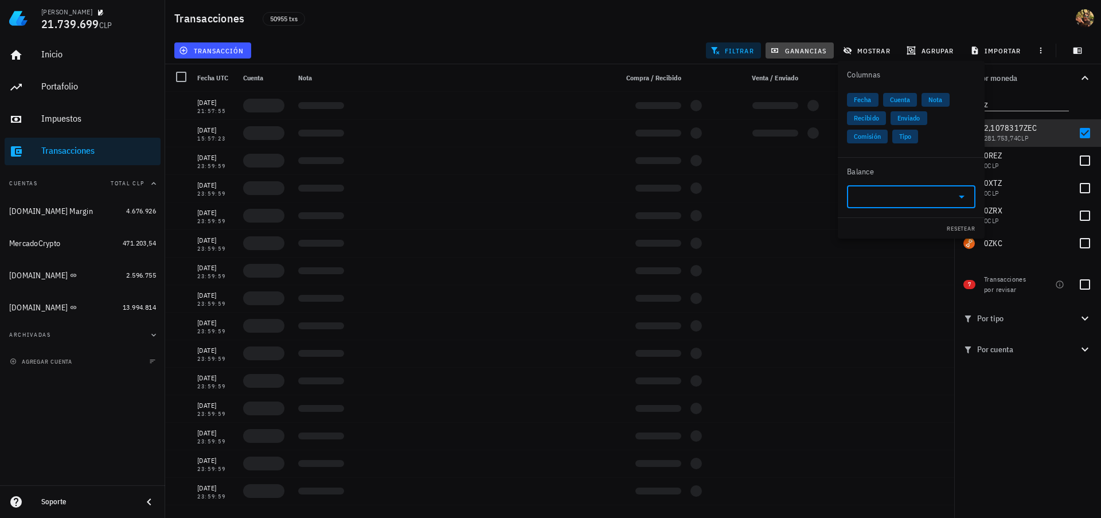
click at [794, 50] on span "ganancias" at bounding box center [799, 50] width 54 height 9
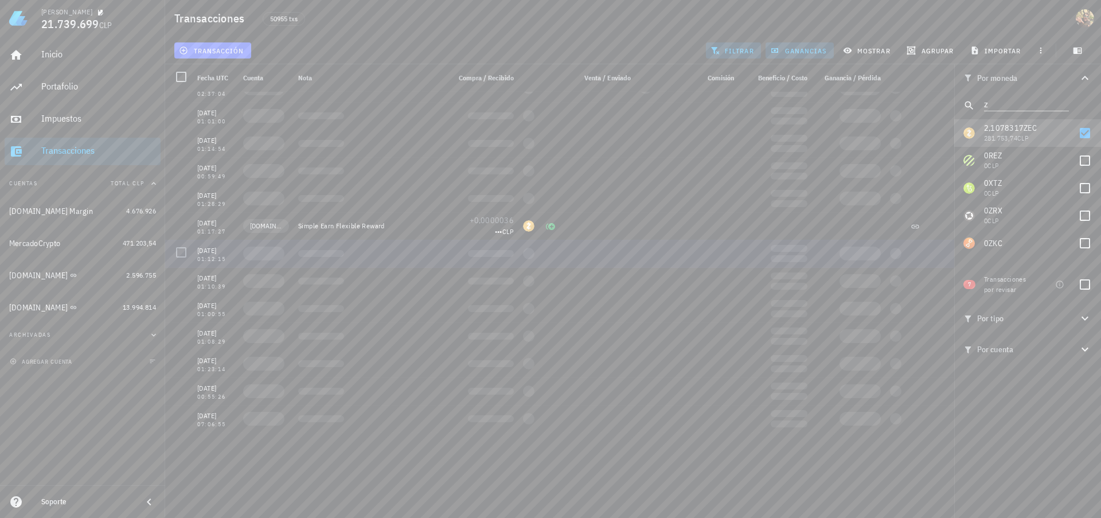
scroll to position [44541, 0]
click at [1087, 320] on icon "button" at bounding box center [1085, 318] width 14 height 14
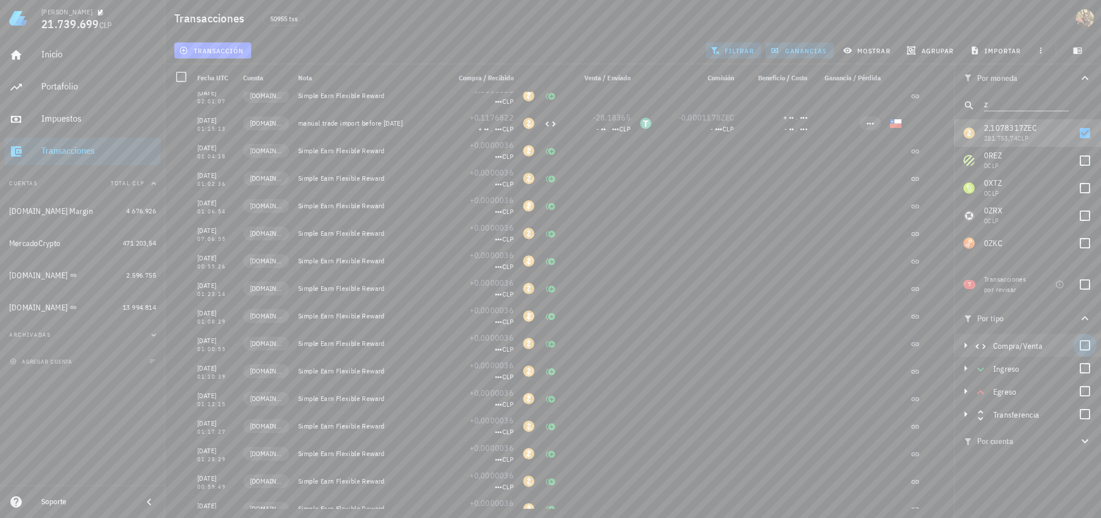
click at [1084, 341] on div at bounding box center [1084, 344] width 19 height 19
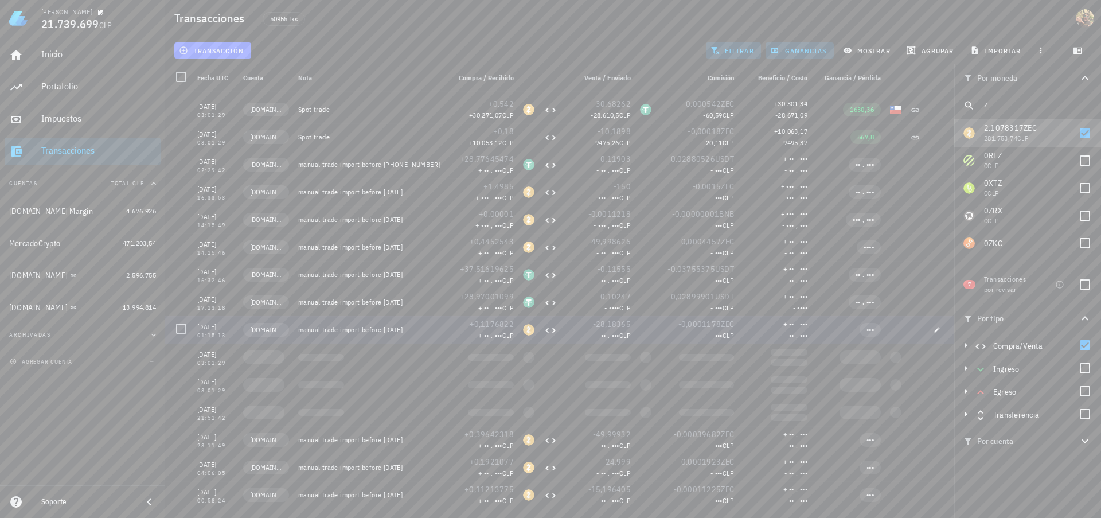
scroll to position [0, 0]
